Goal: Task Accomplishment & Management: Use online tool/utility

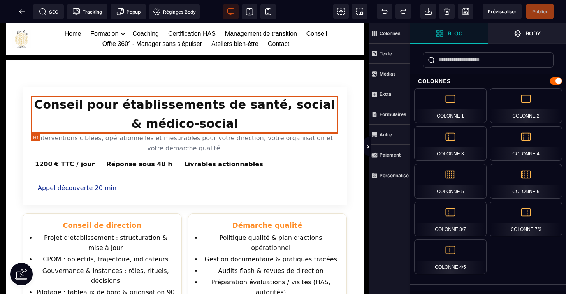
click at [305, 106] on h1 "Conseil pour établissements de santé, social & médico-social" at bounding box center [184, 114] width 307 height 38
select select "***"
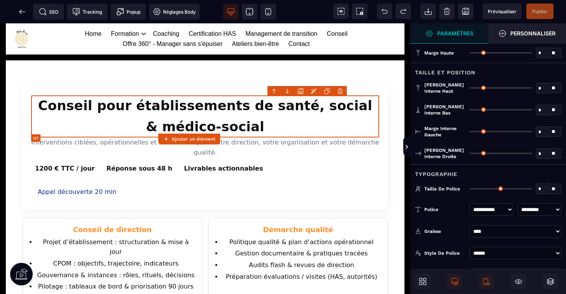
type input "*"
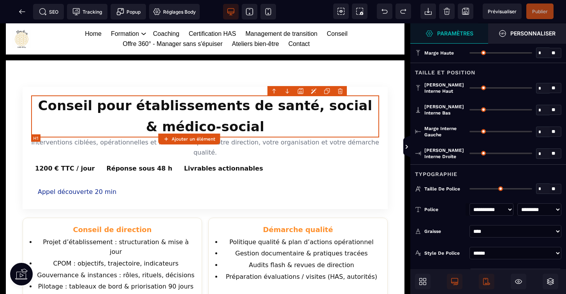
type input "*"
type input "**"
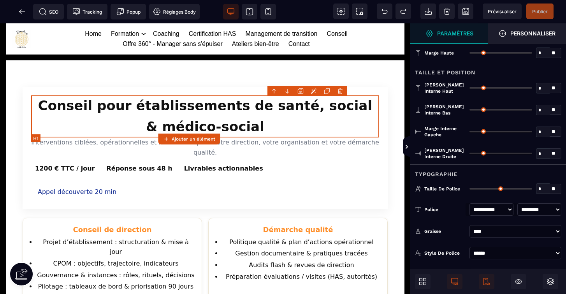
type input "*"
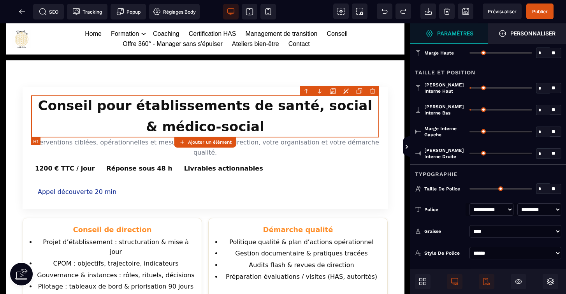
click at [339, 109] on h1 "Conseil pour établissements de santé, social & médico-social" at bounding box center [205, 116] width 348 height 42
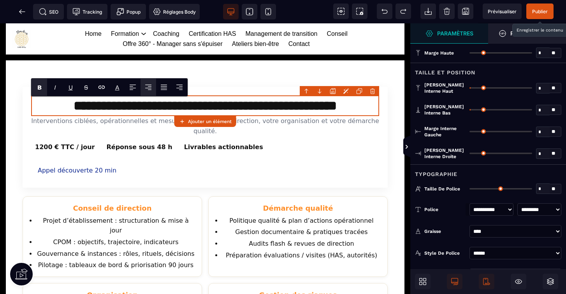
click at [540, 14] on span "Publier" at bounding box center [540, 12] width 16 height 6
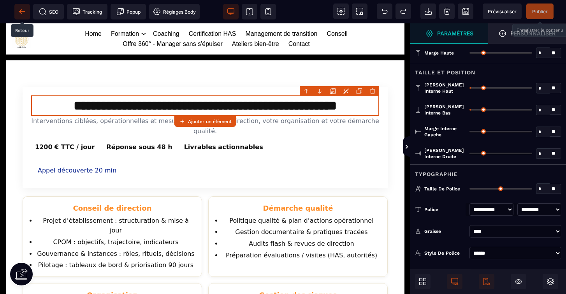
click at [24, 12] on icon at bounding box center [22, 11] width 6 height 0
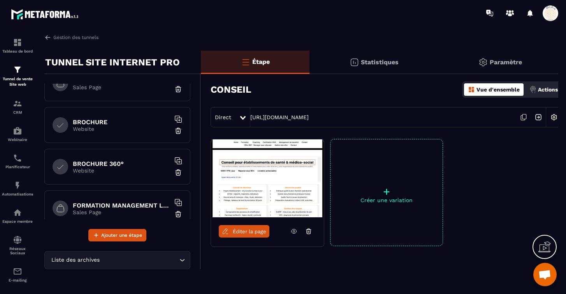
scroll to position [312, 0]
click at [123, 88] on p "Sales Page" at bounding box center [121, 86] width 97 height 6
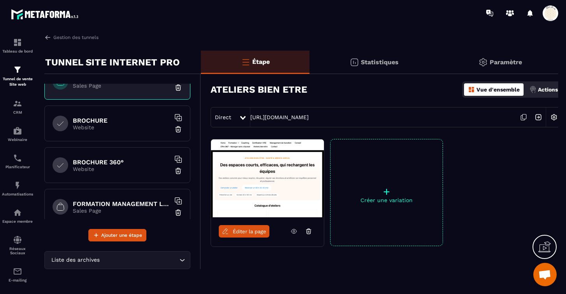
click at [250, 233] on span "Éditer la page" at bounding box center [249, 232] width 33 height 6
